Goal: Information Seeking & Learning: Find specific fact

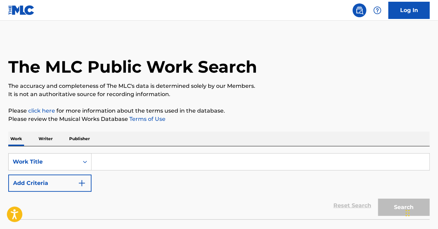
click at [110, 162] on input "Search Form" at bounding box center [261, 162] width 338 height 17
paste input "Comment te dire adieu"
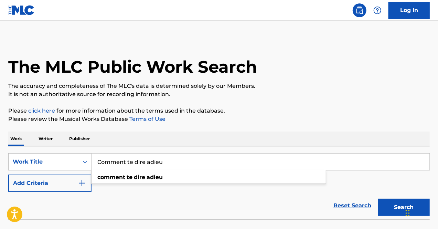
type input "Comment te dire adieu"
click at [402, 207] on button "Search" at bounding box center [404, 207] width 52 height 17
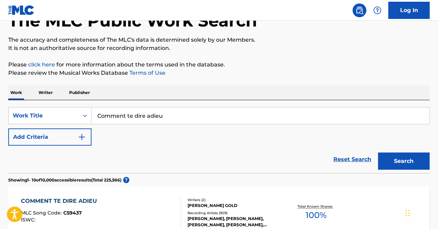
scroll to position [103, 0]
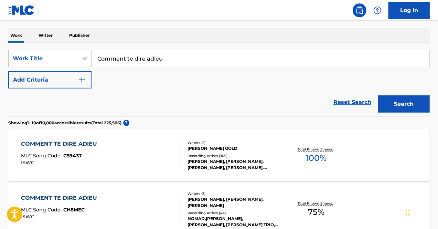
click at [206, 203] on div "SERGE GAINSBOURG, JACOB GOLD, ARNOLD GOLAND" at bounding box center [235, 202] width 94 height 12
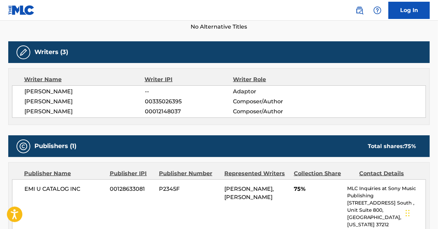
scroll to position [241, 0]
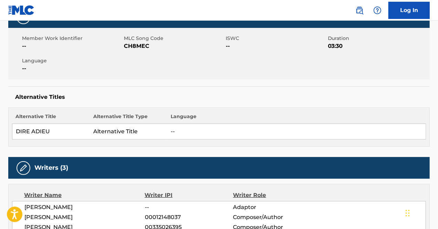
scroll to position [207, 0]
